Goal: Task Accomplishment & Management: Use online tool/utility

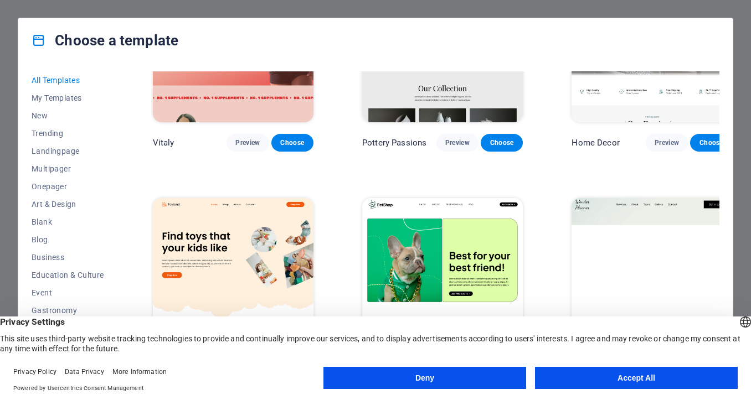
scroll to position [598, 0]
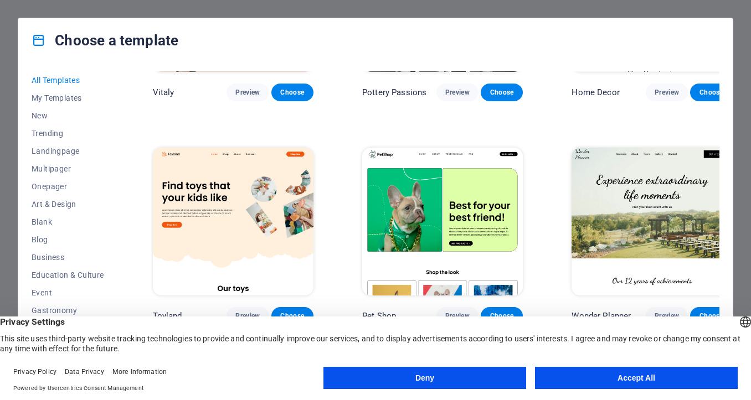
click at [599, 382] on button "Accept All" at bounding box center [636, 378] width 203 height 22
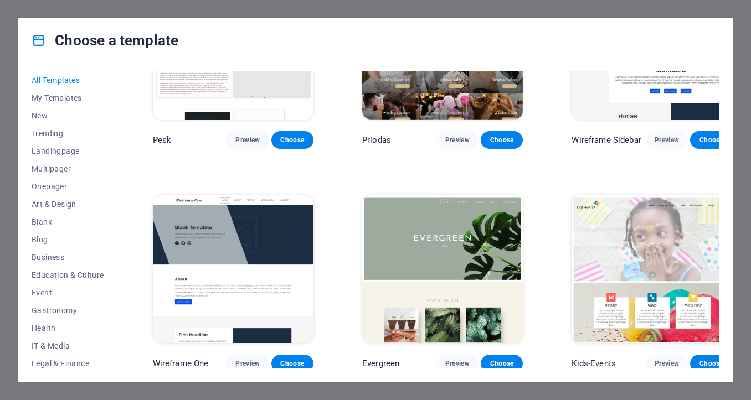
scroll to position [4370, 0]
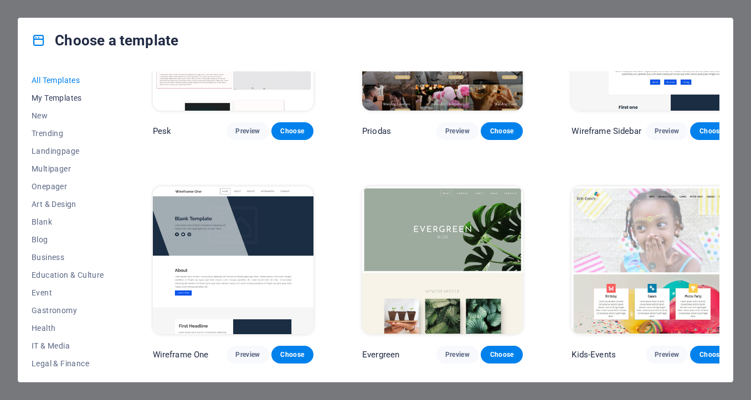
click at [59, 96] on span "My Templates" at bounding box center [68, 98] width 73 height 9
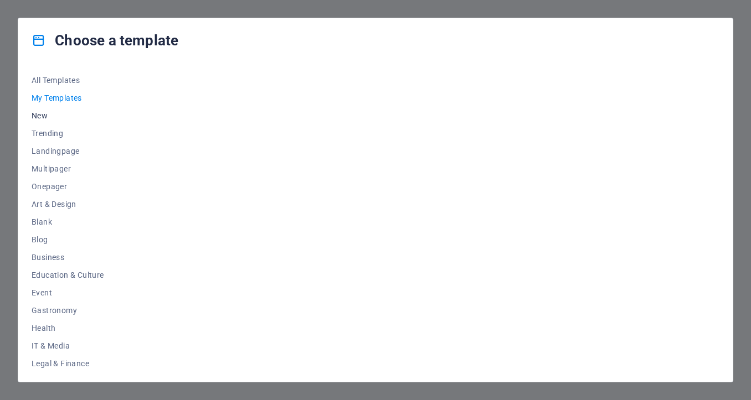
click at [44, 117] on span "New" at bounding box center [68, 115] width 73 height 9
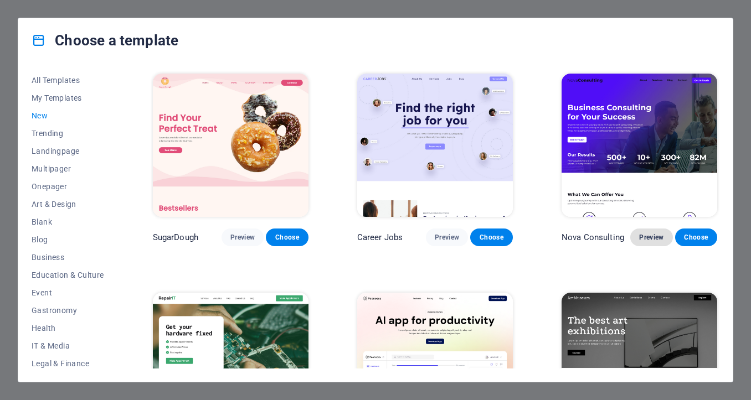
click at [648, 240] on span "Preview" at bounding box center [651, 237] width 24 height 9
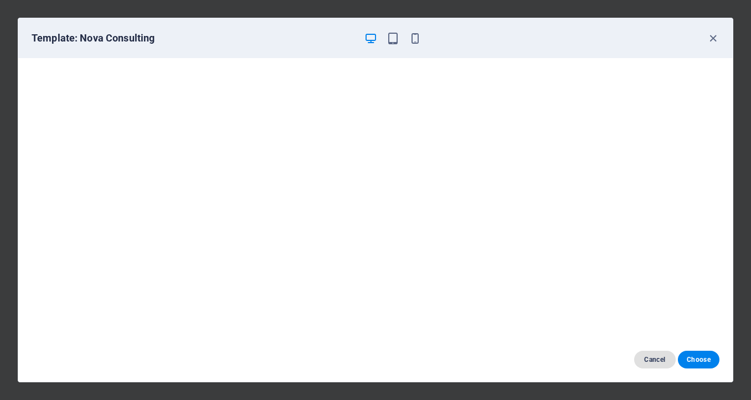
click at [649, 362] on span "Cancel" at bounding box center [655, 359] width 24 height 9
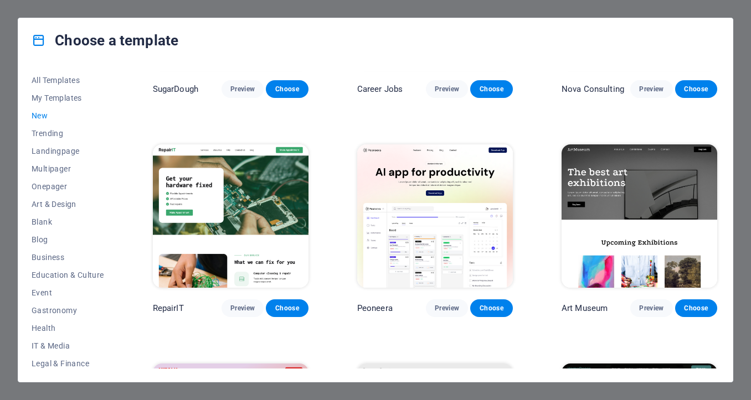
scroll to position [221, 0]
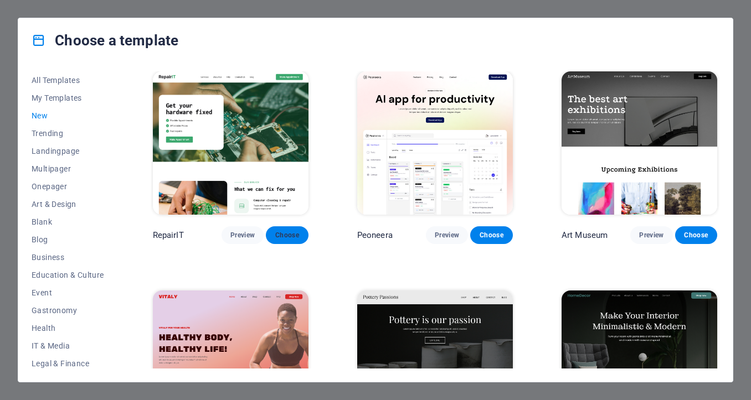
click at [285, 233] on span "Choose" at bounding box center [287, 235] width 24 height 9
click at [239, 234] on span "Preview" at bounding box center [242, 235] width 24 height 9
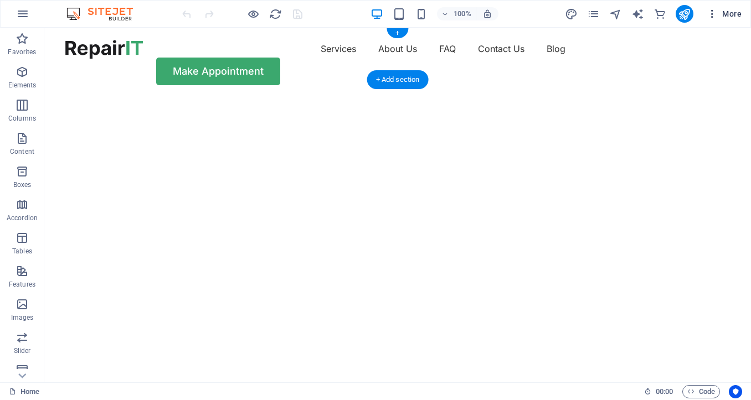
click at [712, 14] on icon "button" at bounding box center [711, 13] width 11 height 11
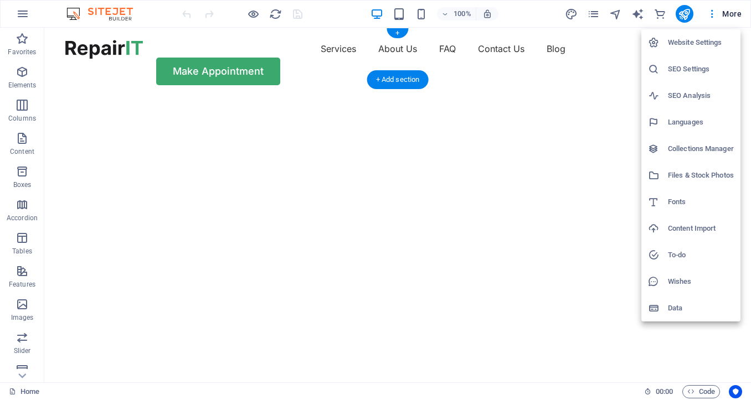
click at [215, 58] on div at bounding box center [375, 200] width 751 height 400
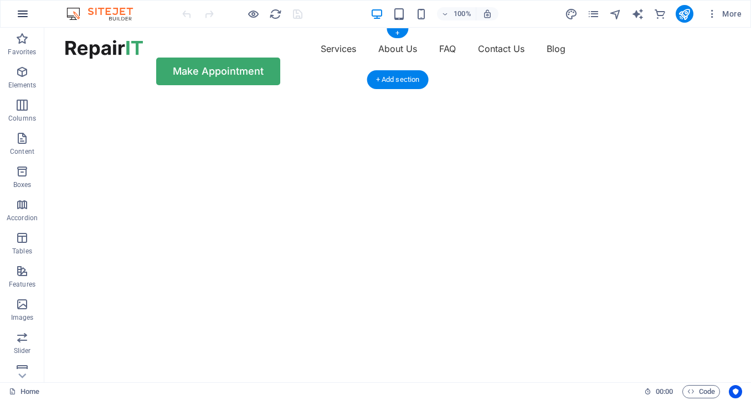
click at [21, 15] on icon "button" at bounding box center [22, 13] width 13 height 13
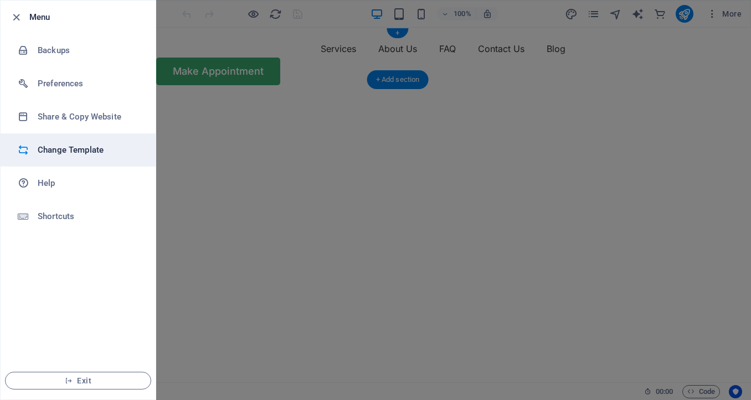
click at [45, 148] on h6 "Change Template" at bounding box center [89, 149] width 102 height 13
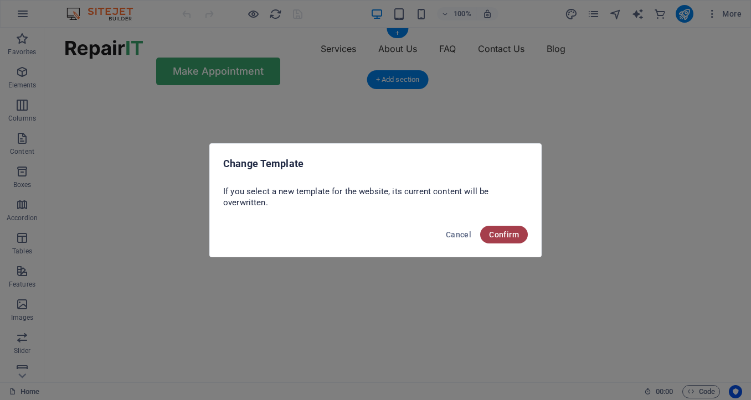
click at [501, 235] on span "Confirm" at bounding box center [504, 234] width 30 height 9
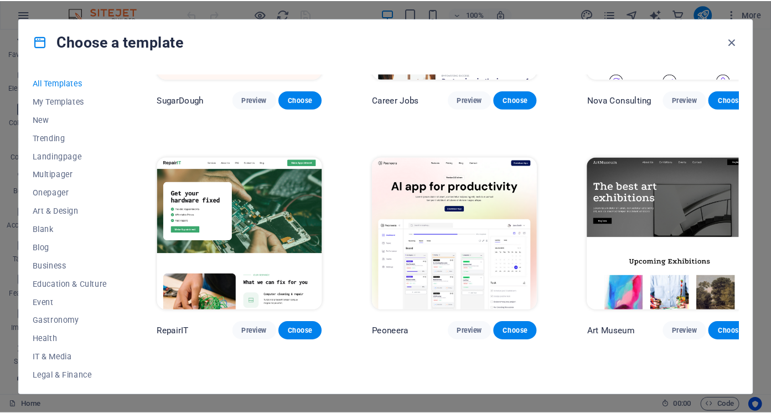
scroll to position [151, 0]
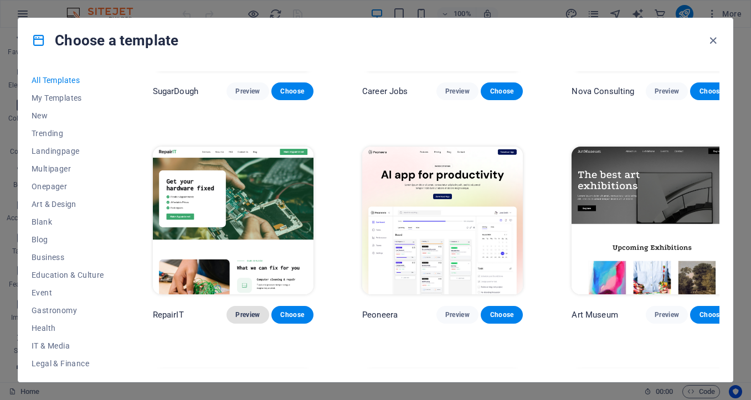
click at [244, 311] on span "Preview" at bounding box center [247, 315] width 24 height 9
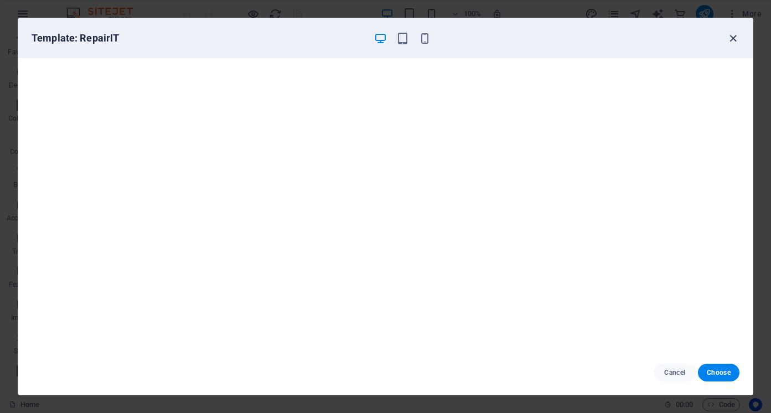
click at [732, 39] on icon "button" at bounding box center [733, 38] width 13 height 13
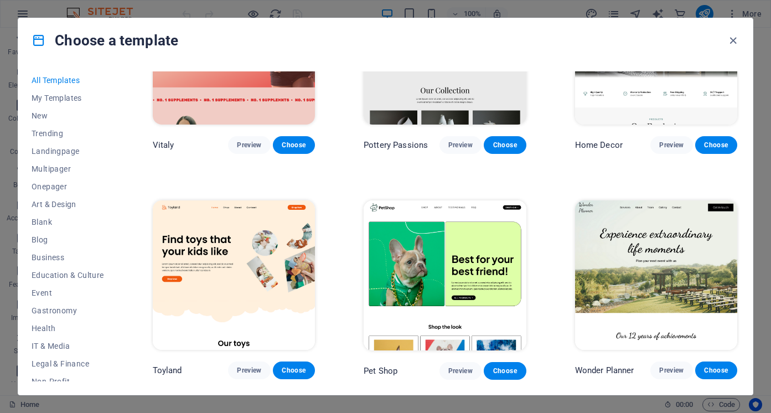
scroll to position [565, 0]
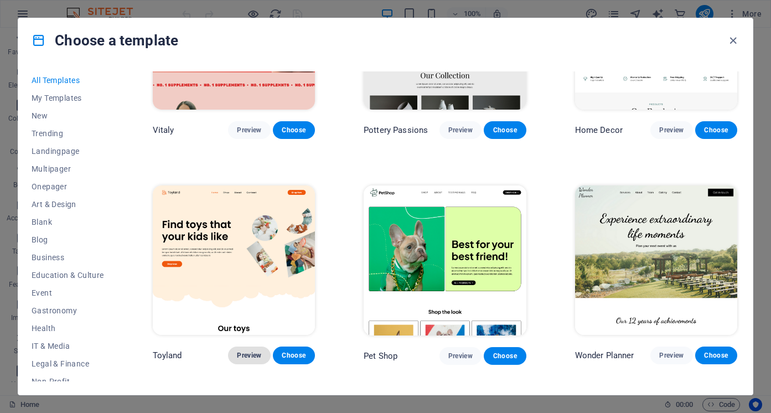
click at [254, 351] on span "Preview" at bounding box center [249, 355] width 24 height 9
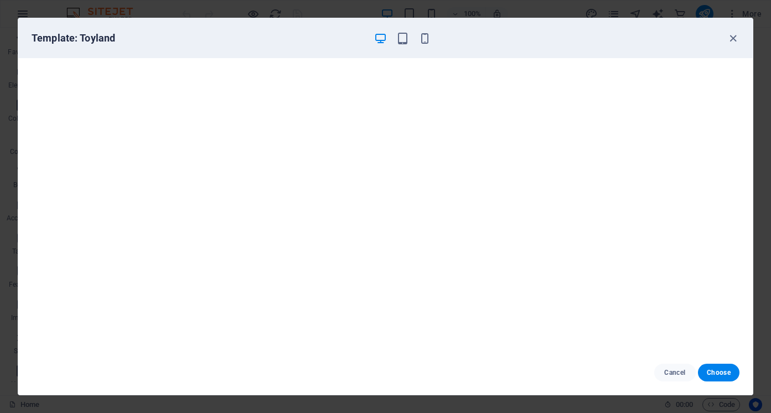
scroll to position [0, 0]
click at [733, 40] on icon "button" at bounding box center [733, 38] width 13 height 13
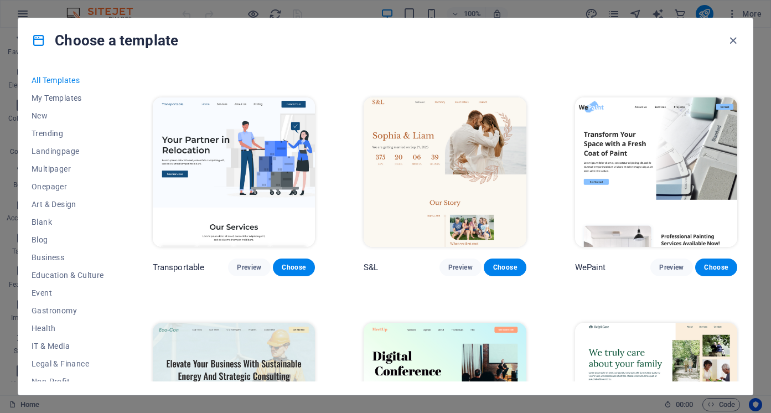
scroll to position [897, 0]
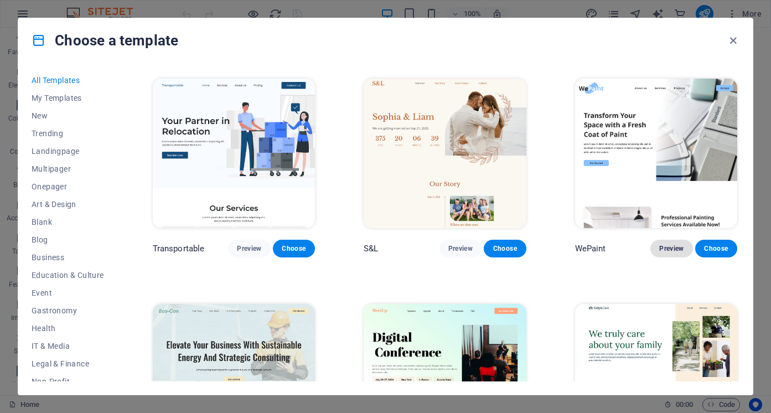
click at [668, 244] on span "Preview" at bounding box center [671, 248] width 24 height 9
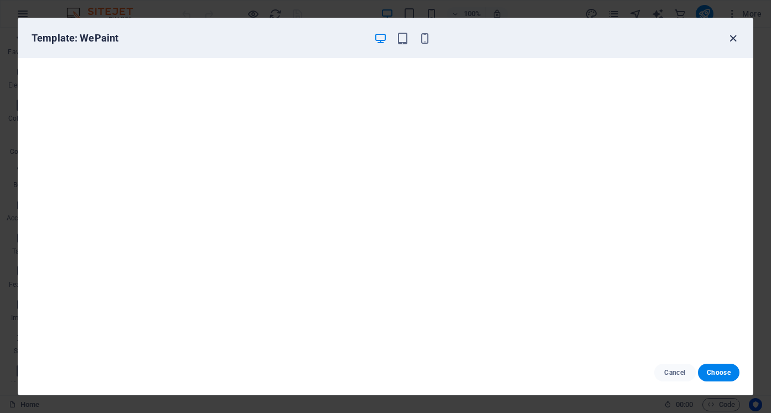
click at [735, 40] on icon "button" at bounding box center [733, 38] width 13 height 13
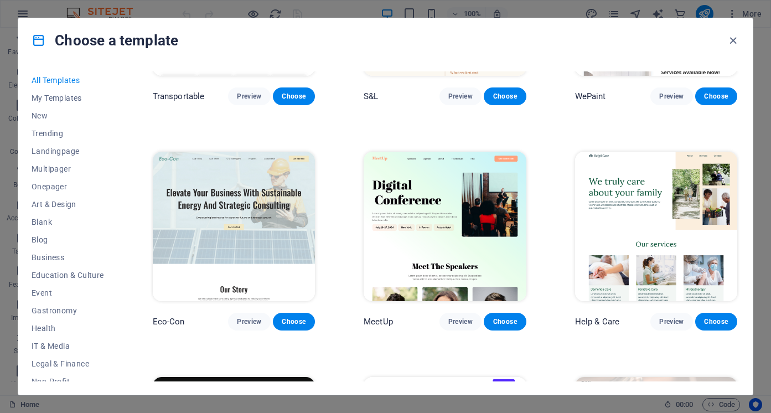
scroll to position [1050, 0]
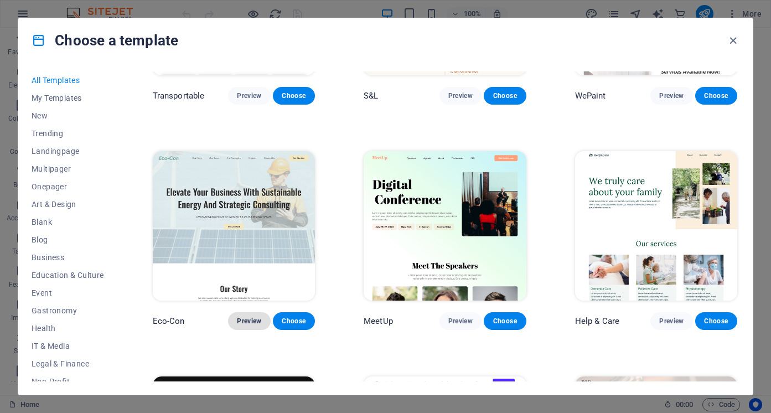
click at [249, 317] on span "Preview" at bounding box center [249, 321] width 24 height 9
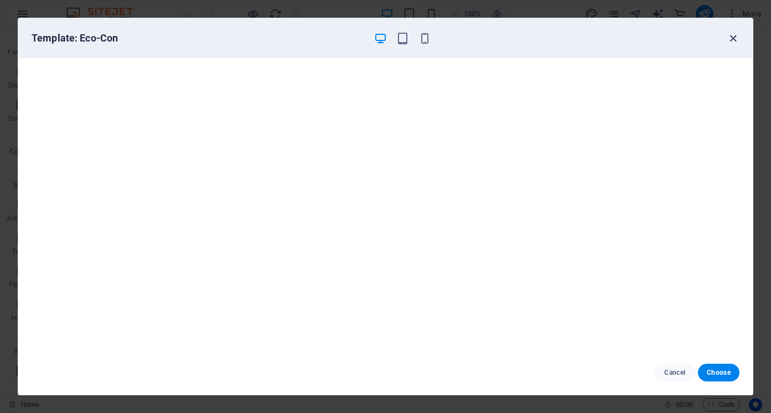
click at [733, 38] on icon "button" at bounding box center [733, 38] width 13 height 13
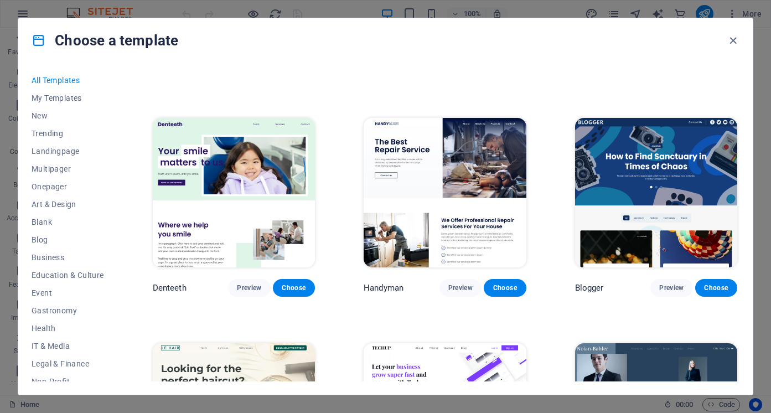
scroll to position [3564, 0]
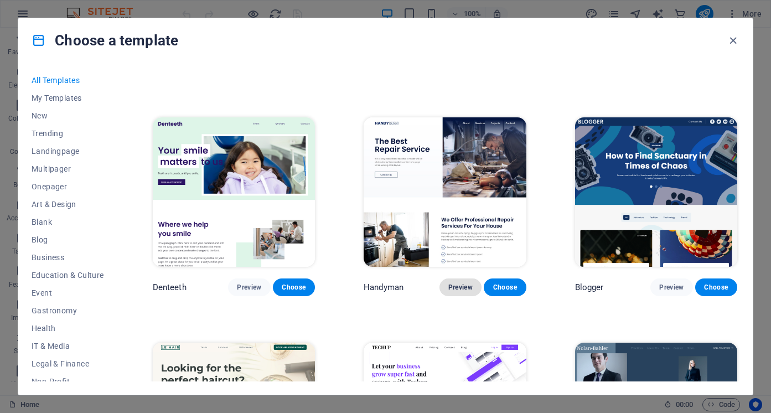
click at [452, 283] on span "Preview" at bounding box center [460, 287] width 24 height 9
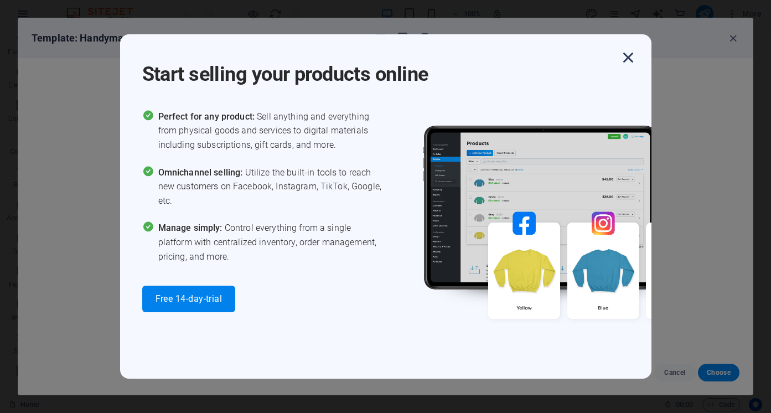
click at [628, 60] on icon "button" at bounding box center [628, 58] width 20 height 20
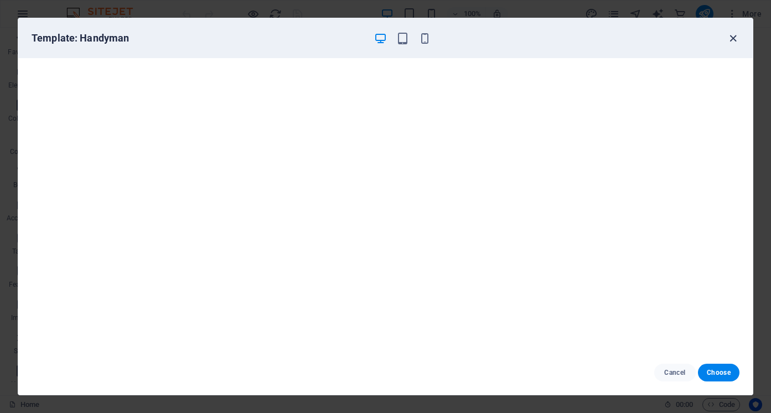
click at [736, 37] on icon "button" at bounding box center [733, 38] width 13 height 13
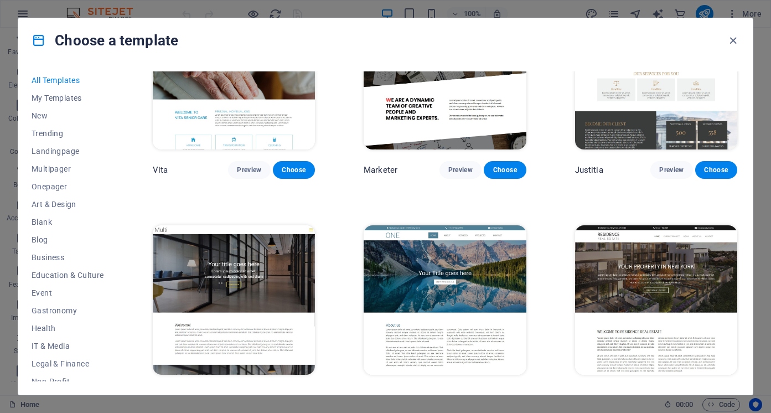
scroll to position [10009, 0]
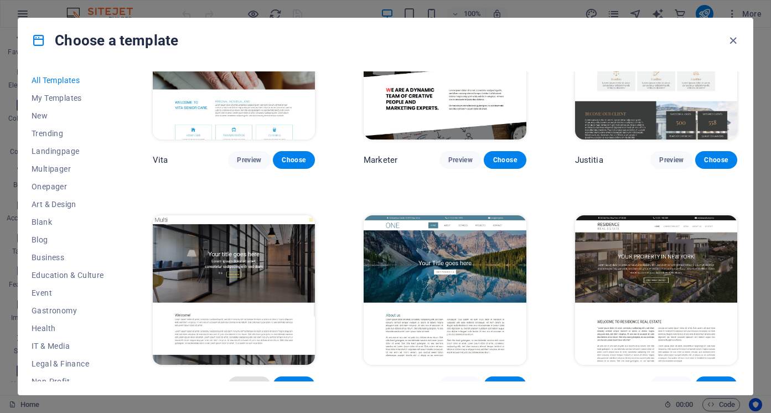
click at [239, 381] on span "Preview" at bounding box center [249, 385] width 24 height 9
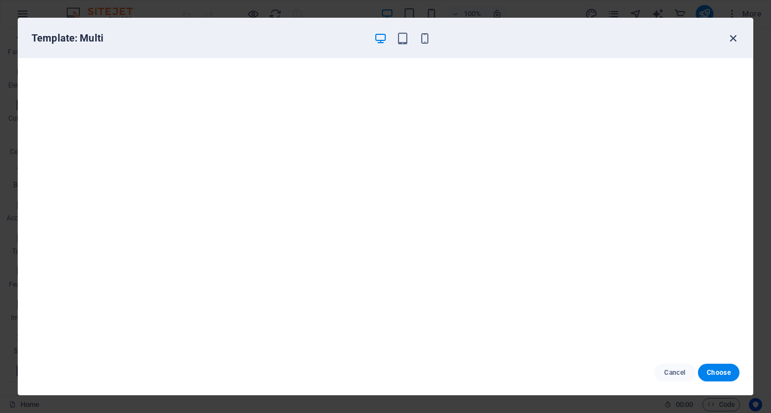
click at [735, 38] on icon "button" at bounding box center [733, 38] width 13 height 13
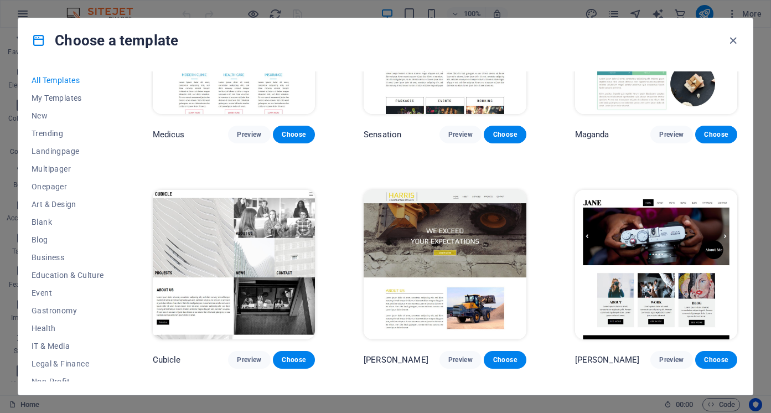
scroll to position [9955, 0]
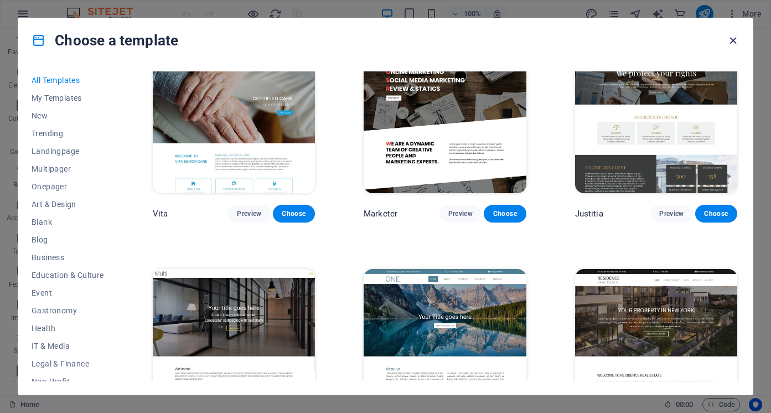
click at [729, 40] on icon "button" at bounding box center [733, 40] width 13 height 13
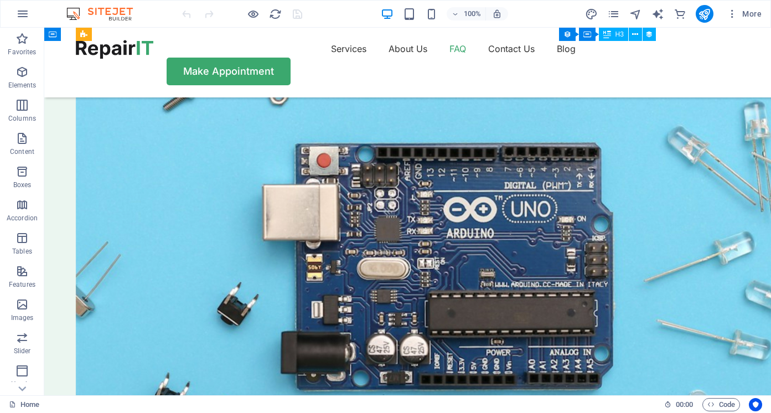
scroll to position [2973, 0]
